Goal: Task Accomplishment & Management: Use online tool/utility

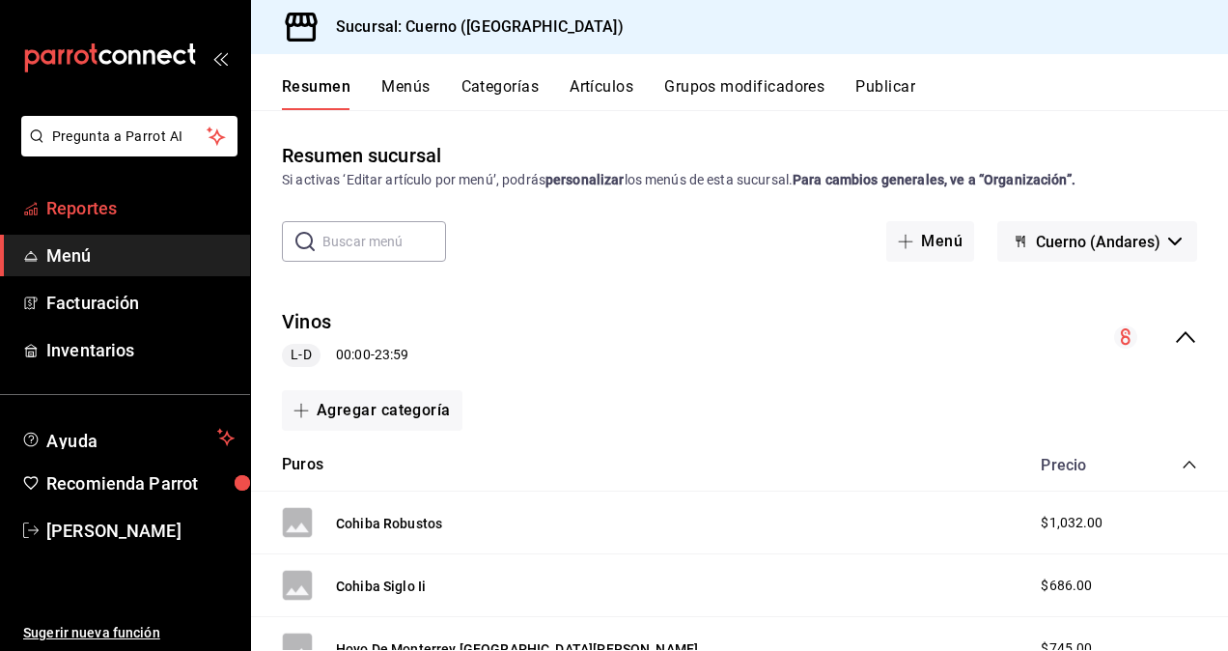
click at [128, 205] on span "Reportes" at bounding box center [140, 208] width 188 height 26
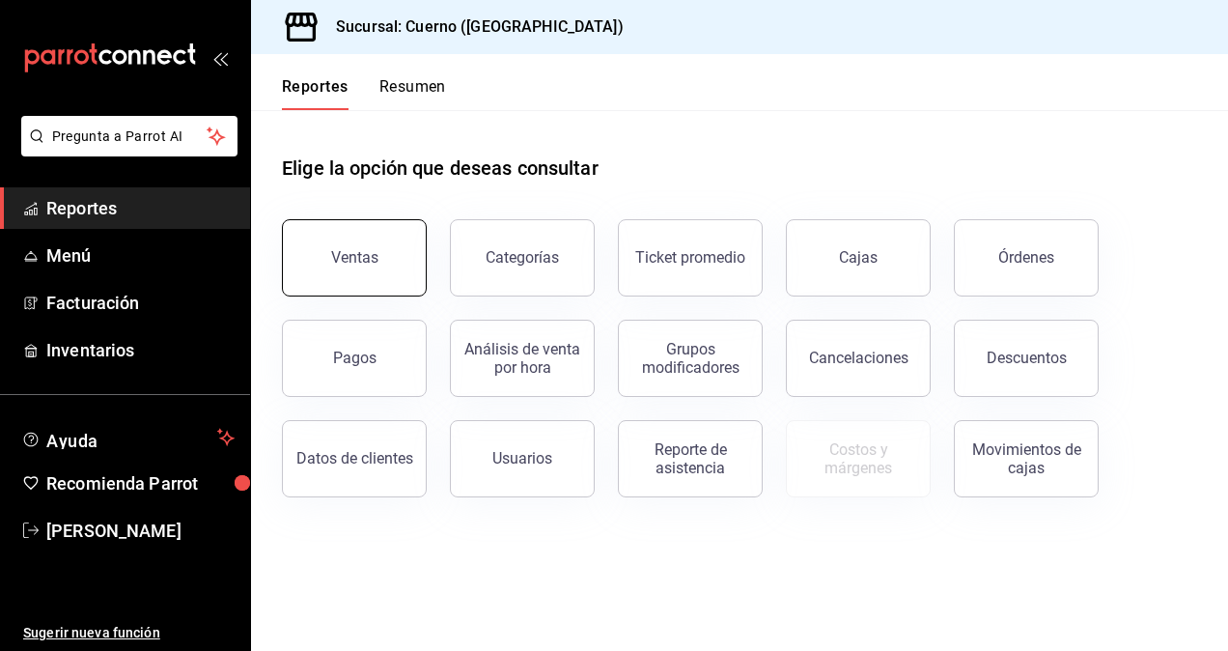
click at [352, 238] on button "Ventas" at bounding box center [354, 257] width 145 height 77
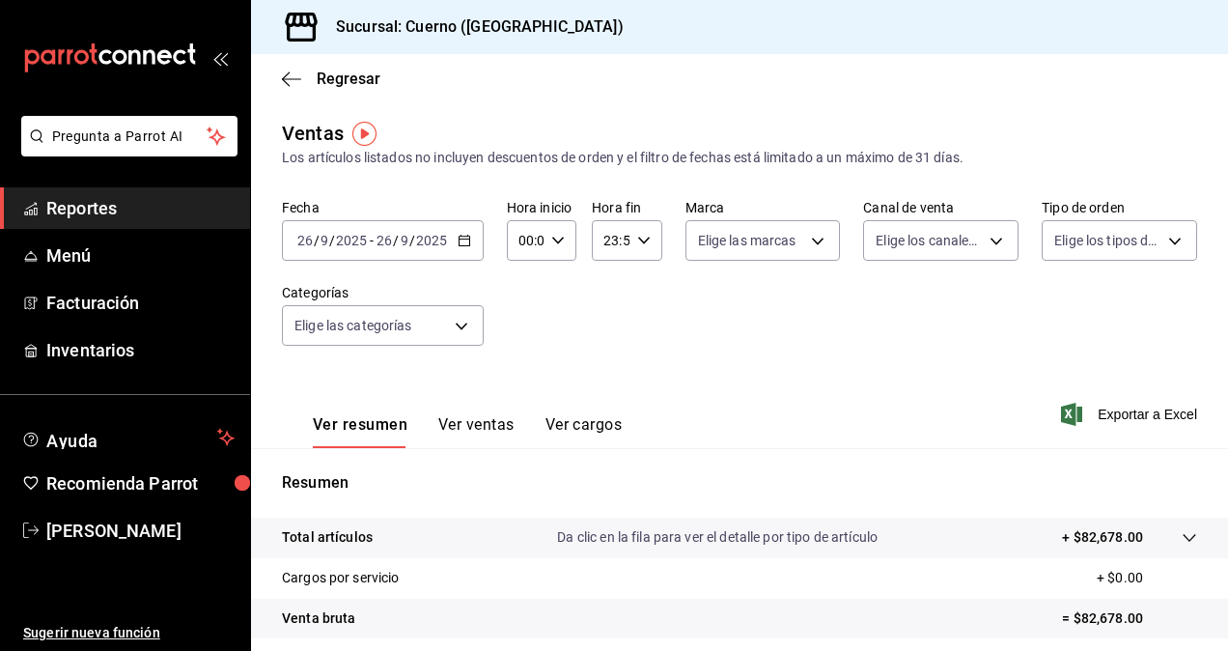
click at [469, 245] on icon "button" at bounding box center [465, 241] width 14 height 14
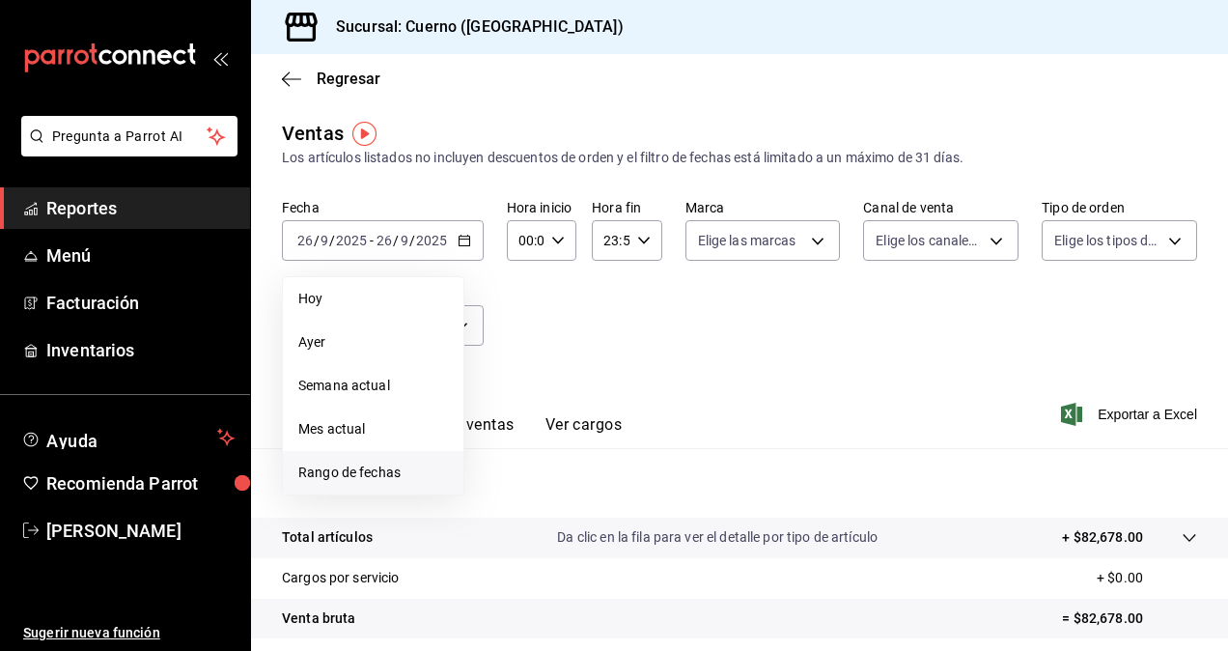
click at [370, 470] on span "Rango de fechas" at bounding box center [373, 473] width 150 height 20
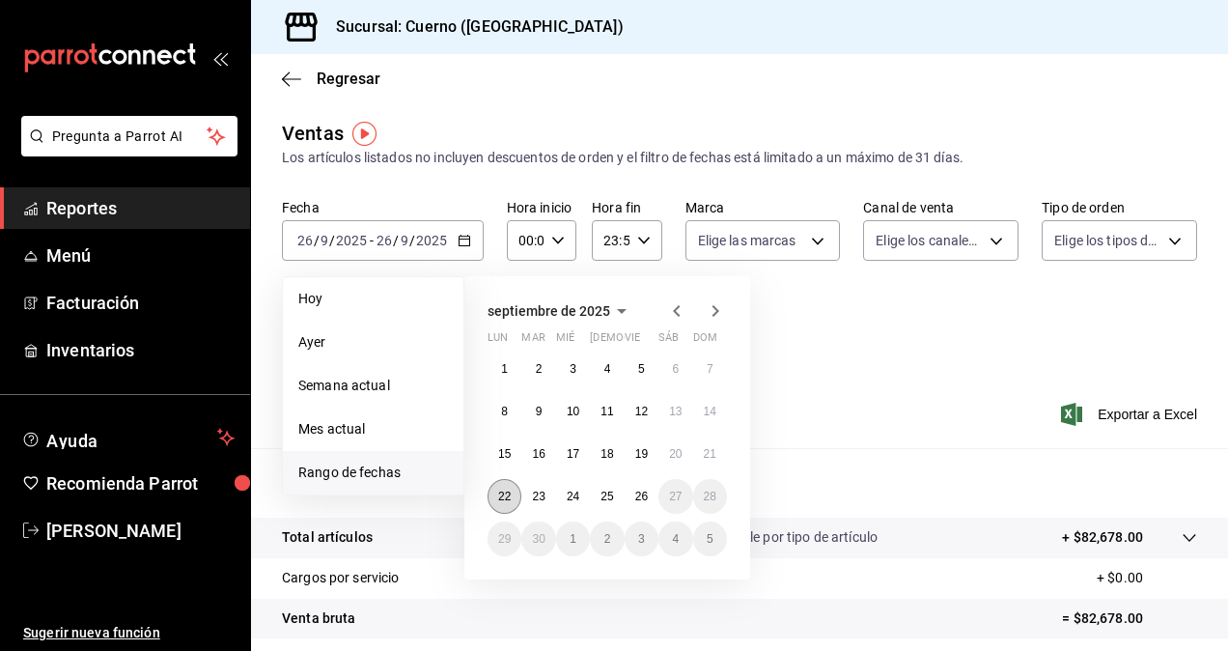
click at [506, 500] on abbr "22" at bounding box center [504, 497] width 13 height 14
click at [640, 495] on abbr "26" at bounding box center [641, 497] width 13 height 14
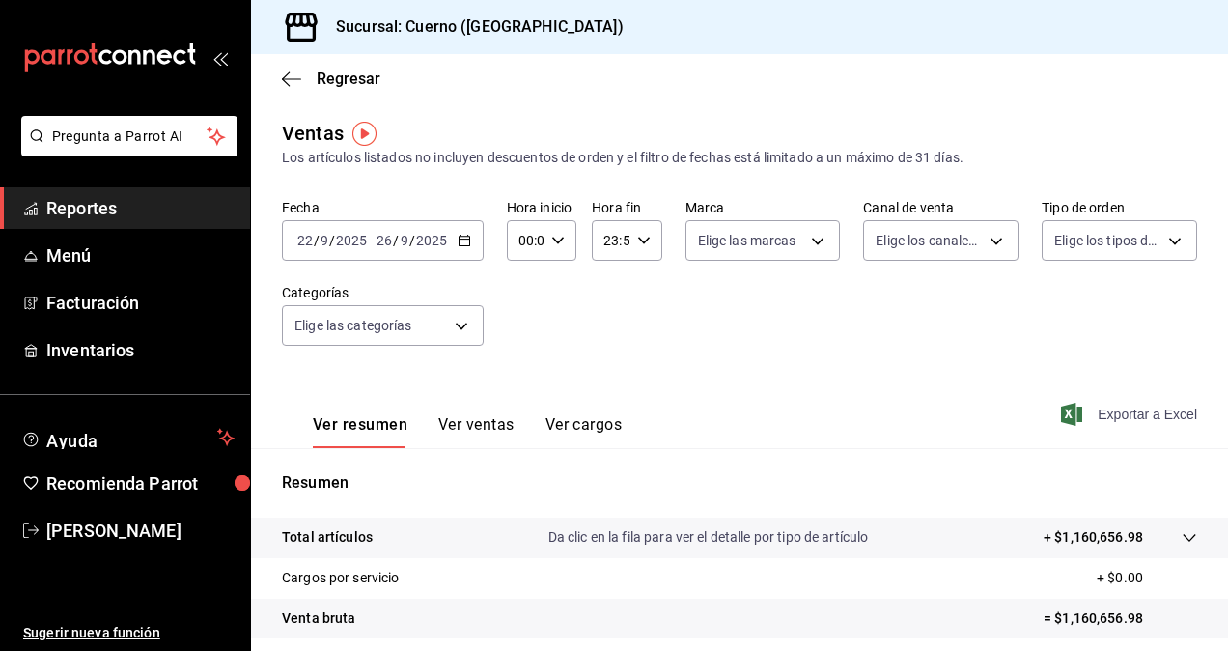
click at [1135, 415] on span "Exportar a Excel" at bounding box center [1131, 414] width 132 height 23
